Goal: Find contact information: Find contact information

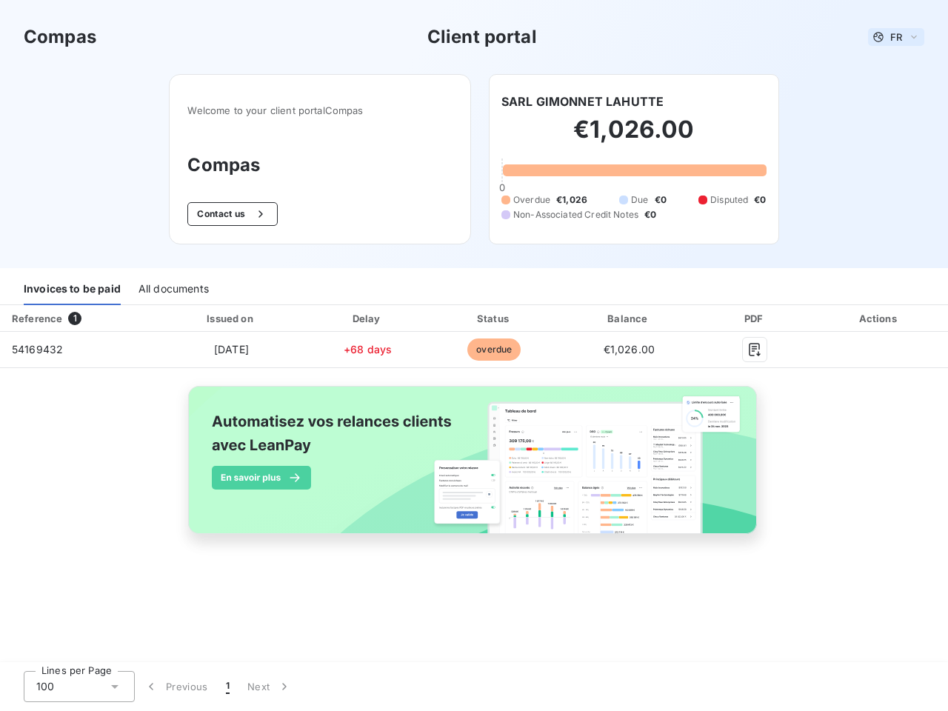
click at [896, 37] on span "FR" at bounding box center [897, 37] width 12 height 12
click at [230, 214] on button "Contact us" at bounding box center [232, 214] width 90 height 24
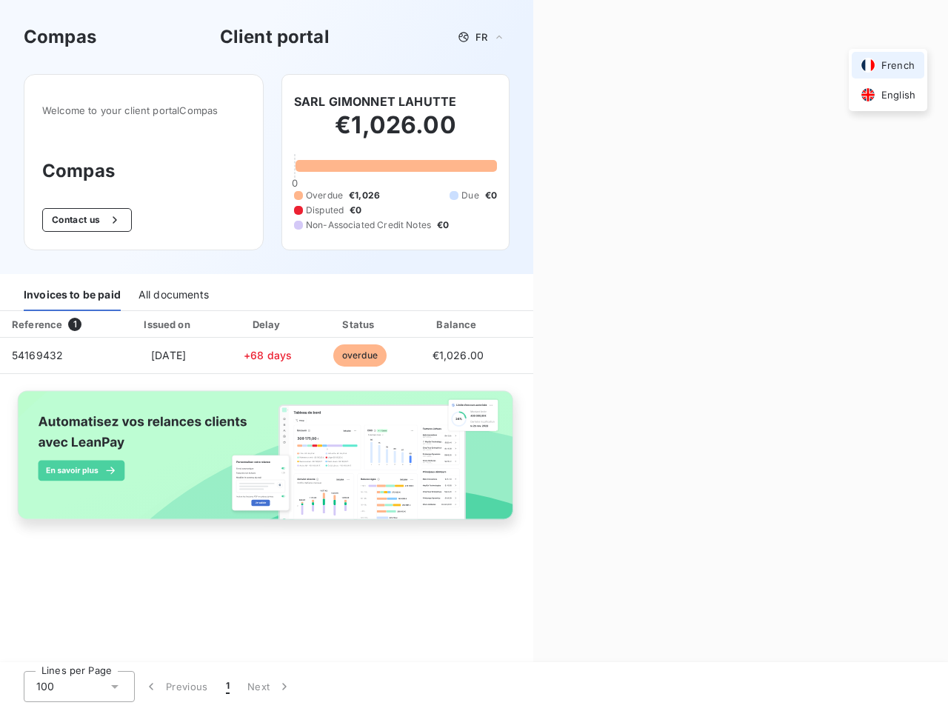
click at [582, 101] on div "Contact us Fill out the form below, and a member of our team will get back to y…" at bounding box center [740, 355] width 415 height 711
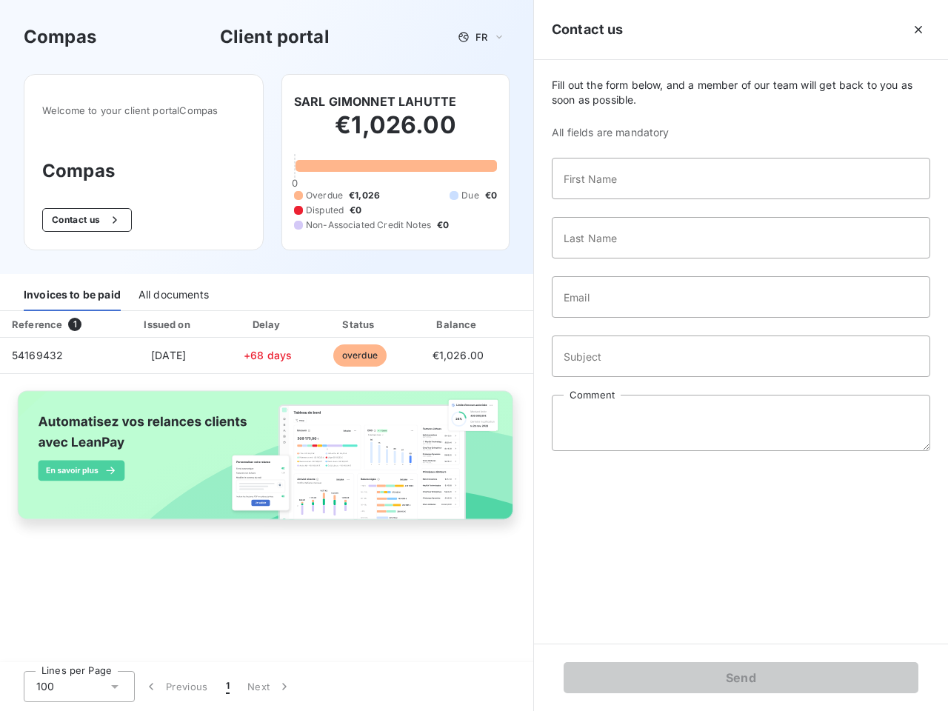
click at [72, 290] on div "Invoices to be paid" at bounding box center [72, 295] width 97 height 31
click at [173, 290] on div "All documents" at bounding box center [174, 295] width 70 height 31
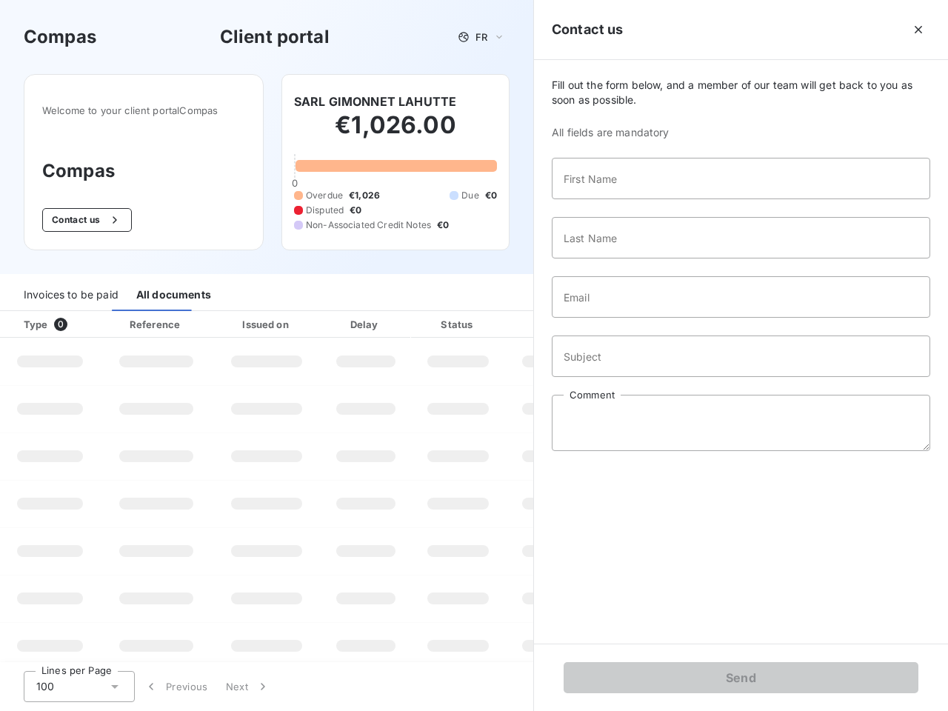
click at [78, 319] on div "Type 0" at bounding box center [56, 324] width 82 height 15
click at [230, 319] on div "Issued on" at bounding box center [267, 324] width 102 height 15
click at [367, 319] on div "Delay" at bounding box center [366, 324] width 84 height 15
click at [494, 319] on div at bounding box center [494, 324] width 15 height 15
click at [629, 319] on div "Fill out the form below, and a member of our team will get back to you as soon …" at bounding box center [741, 352] width 414 height 584
